Goal: Go to known website: Access a specific website the user already knows

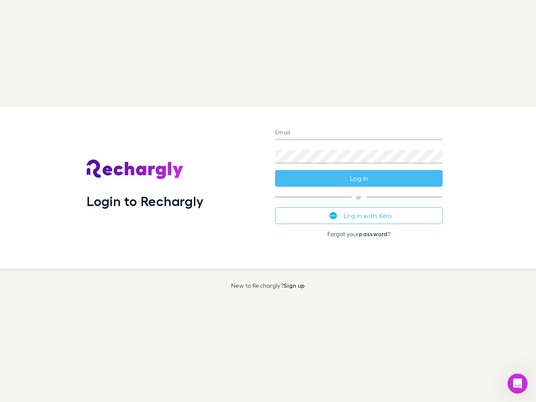
click at [268, 201] on div "Login to Rechargly" at bounding box center [174, 187] width 189 height 163
